Goal: Information Seeking & Learning: Learn about a topic

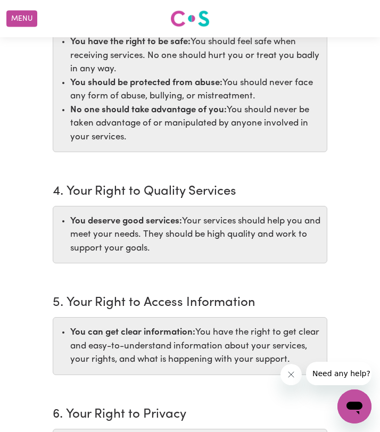
scroll to position [609, 0]
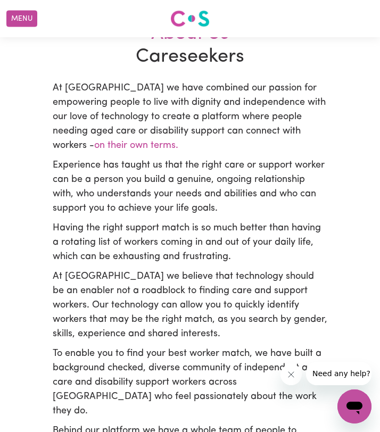
scroll to position [184, 0]
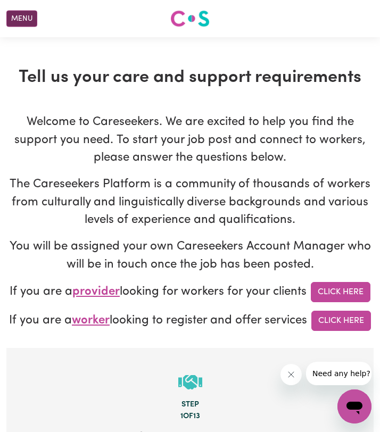
click at [28, 21] on button "Menu" at bounding box center [21, 19] width 31 height 16
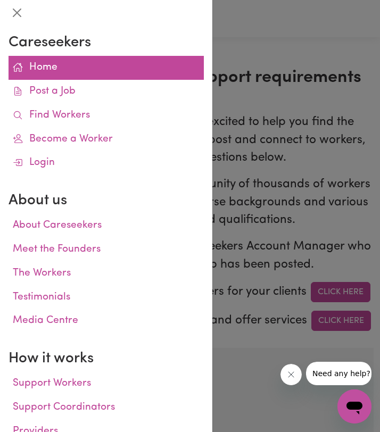
click at [52, 70] on link "Home" at bounding box center [106, 68] width 195 height 24
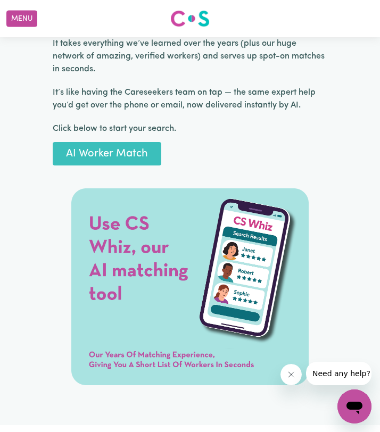
scroll to position [2340, 0]
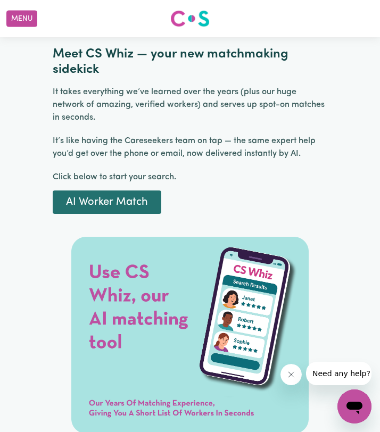
click at [120, 195] on link "AI Worker Match" at bounding box center [107, 201] width 109 height 23
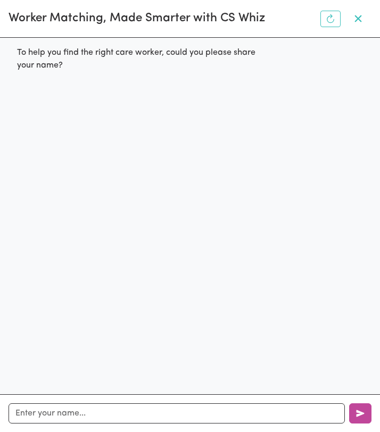
click at [361, 22] on icon "button" at bounding box center [358, 18] width 13 height 13
